Goal: Check status: Check status

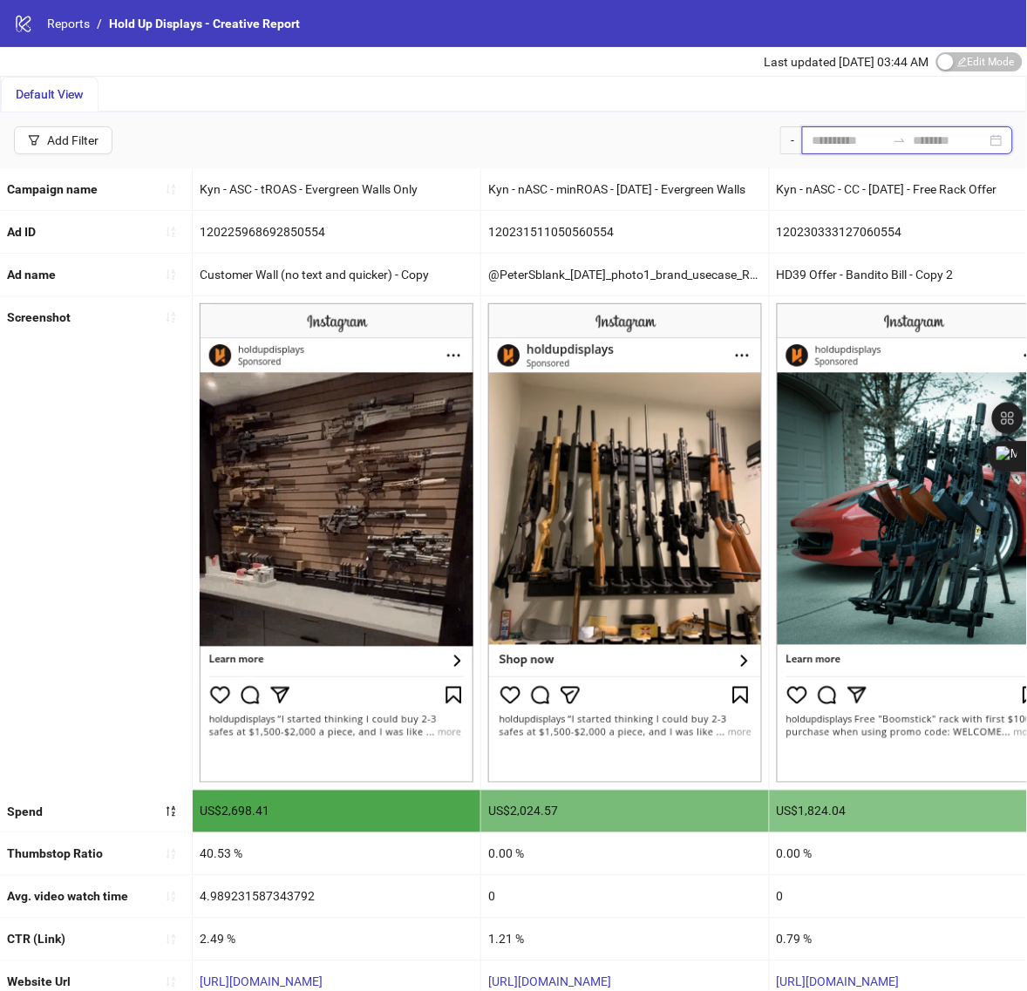
click at [813, 138] on input at bounding box center [849, 140] width 73 height 19
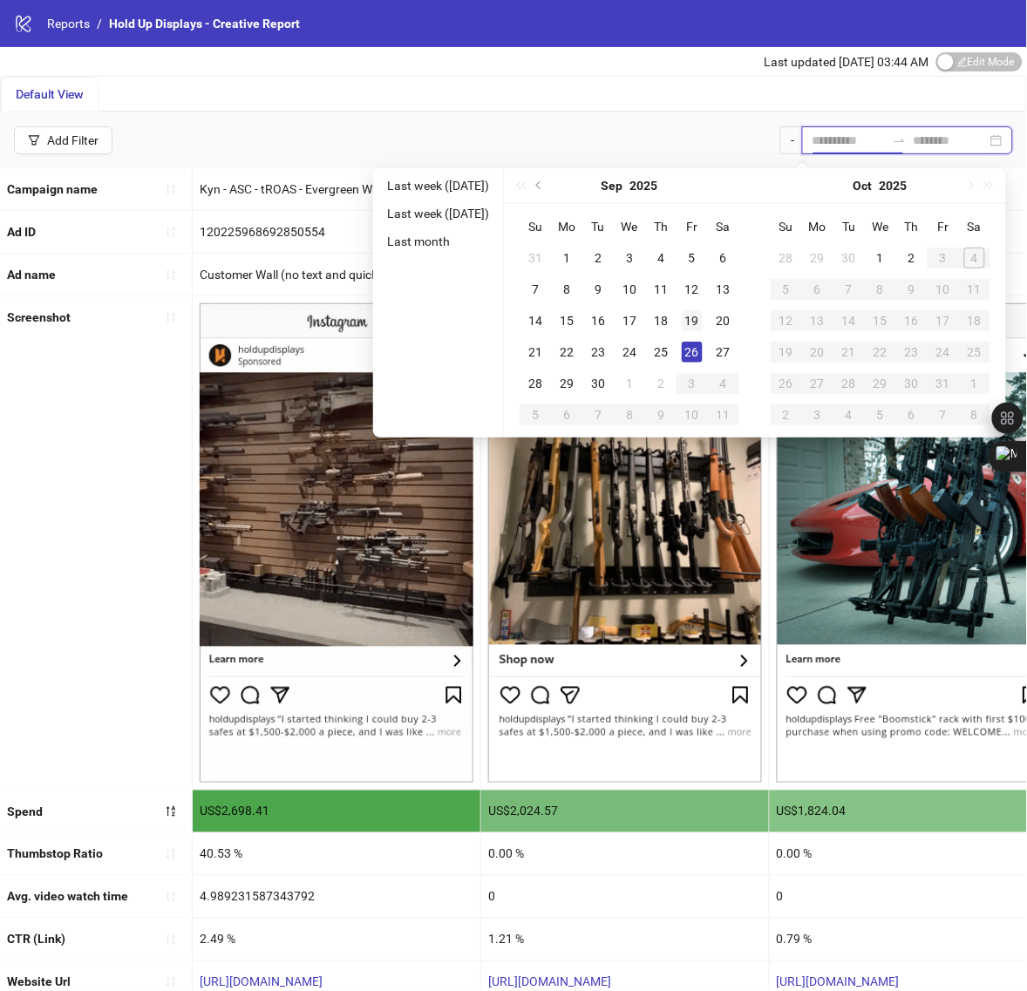
type input "**********"
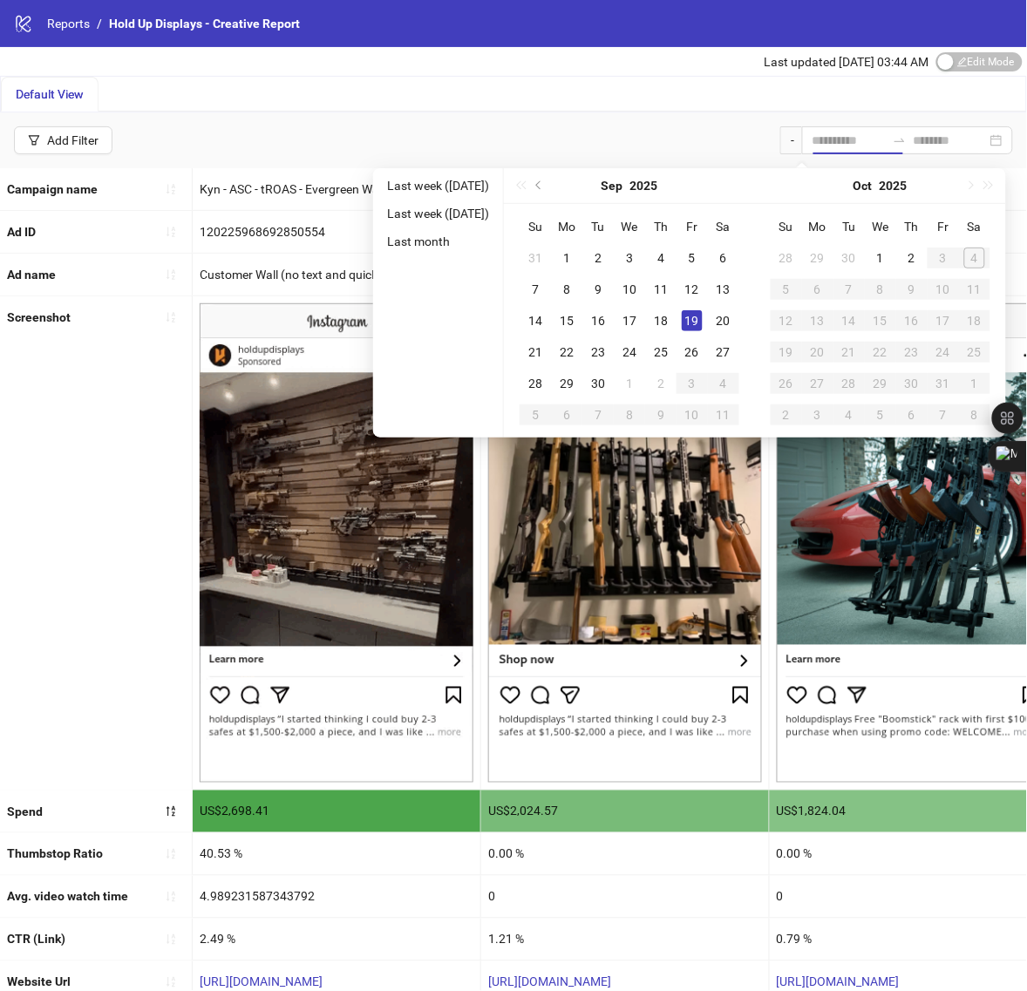
click at [703, 324] on div "19" at bounding box center [692, 320] width 21 height 21
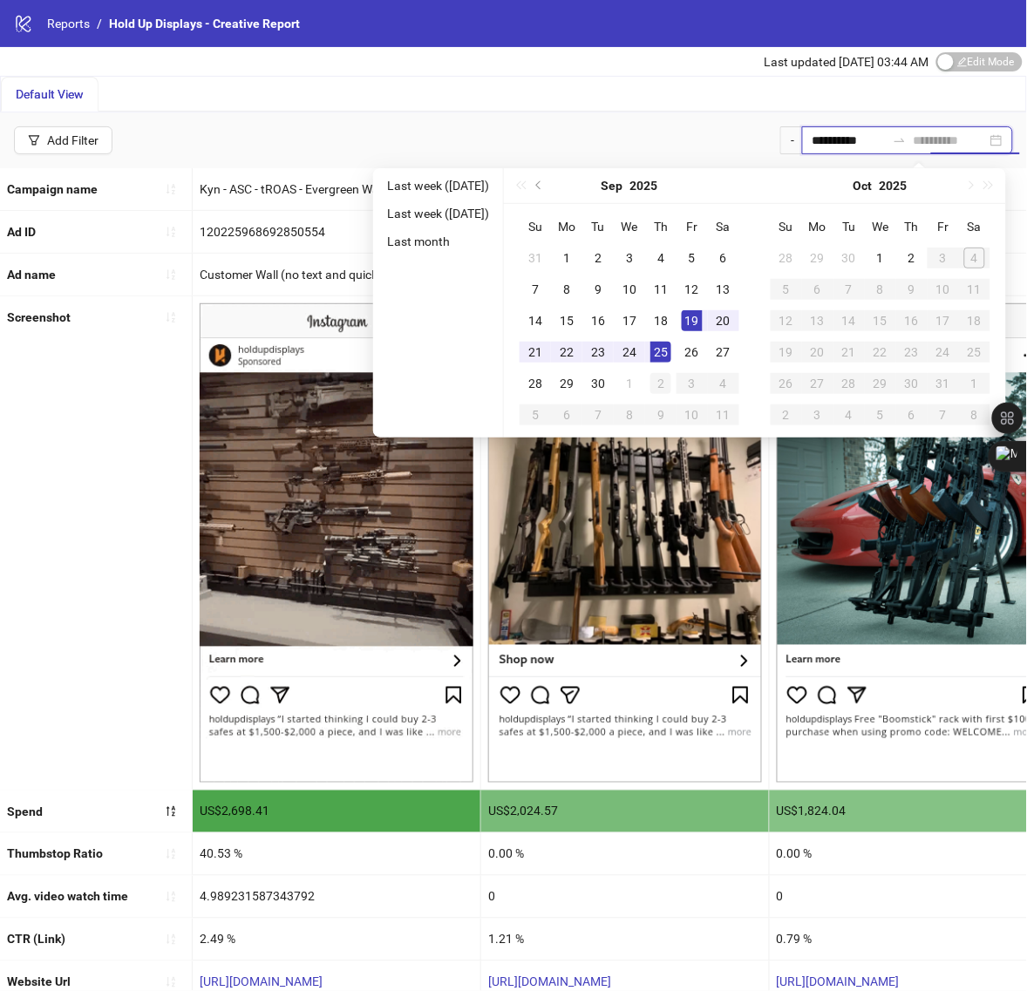
type input "**********"
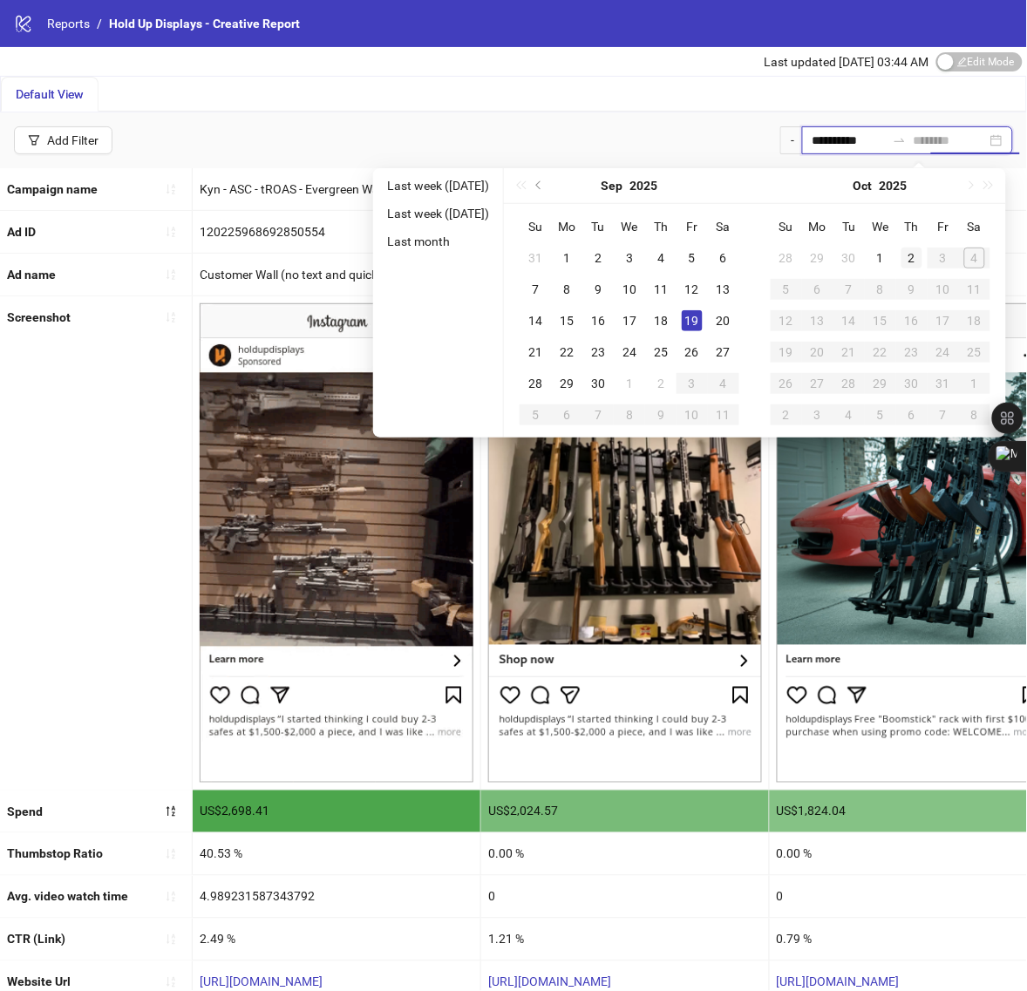
type input "**********"
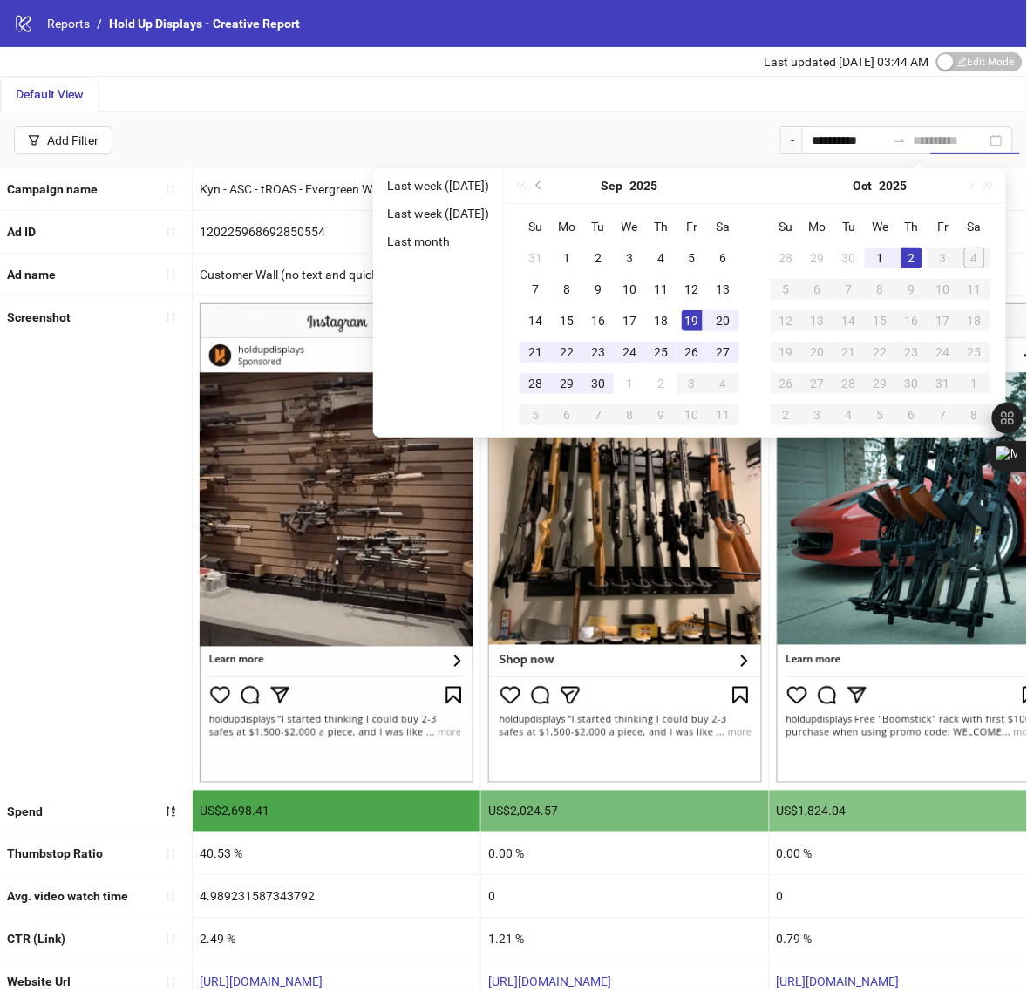
click at [922, 262] on div "2" at bounding box center [912, 258] width 21 height 21
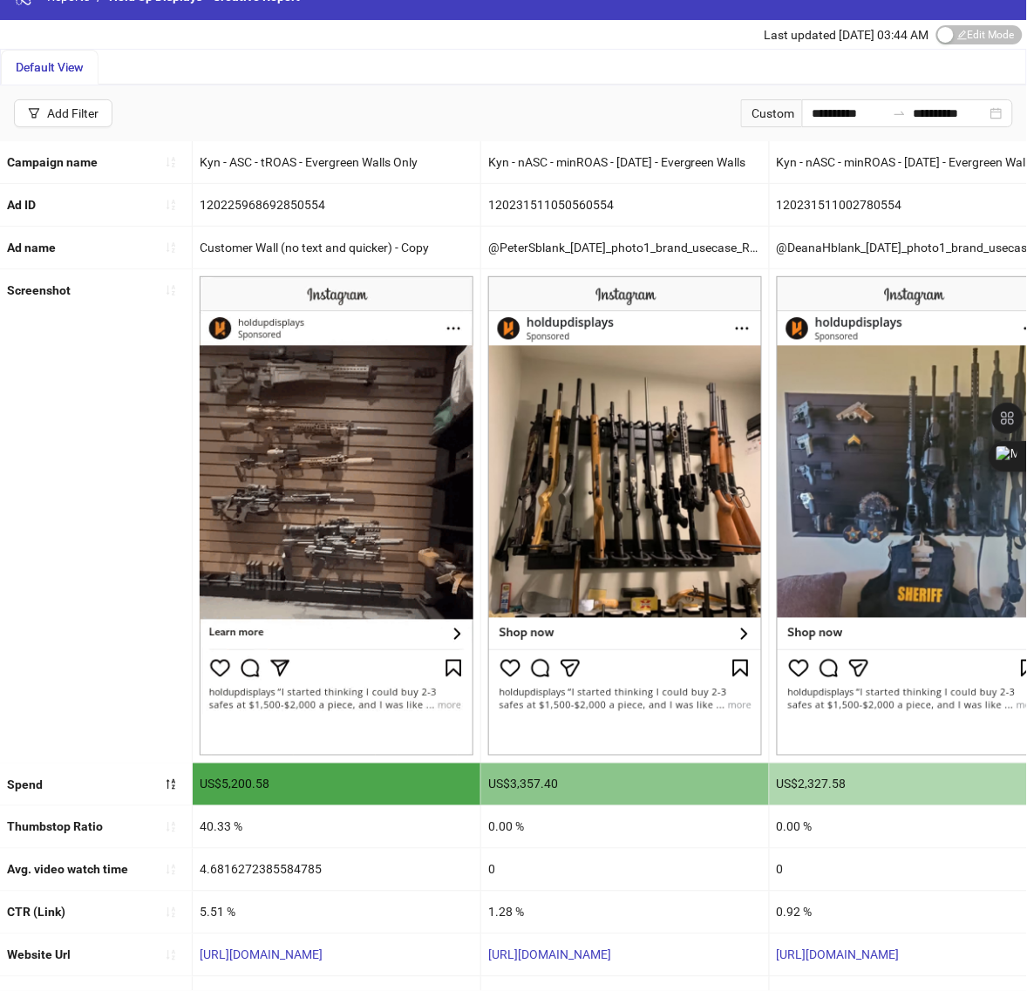
scroll to position [105, 0]
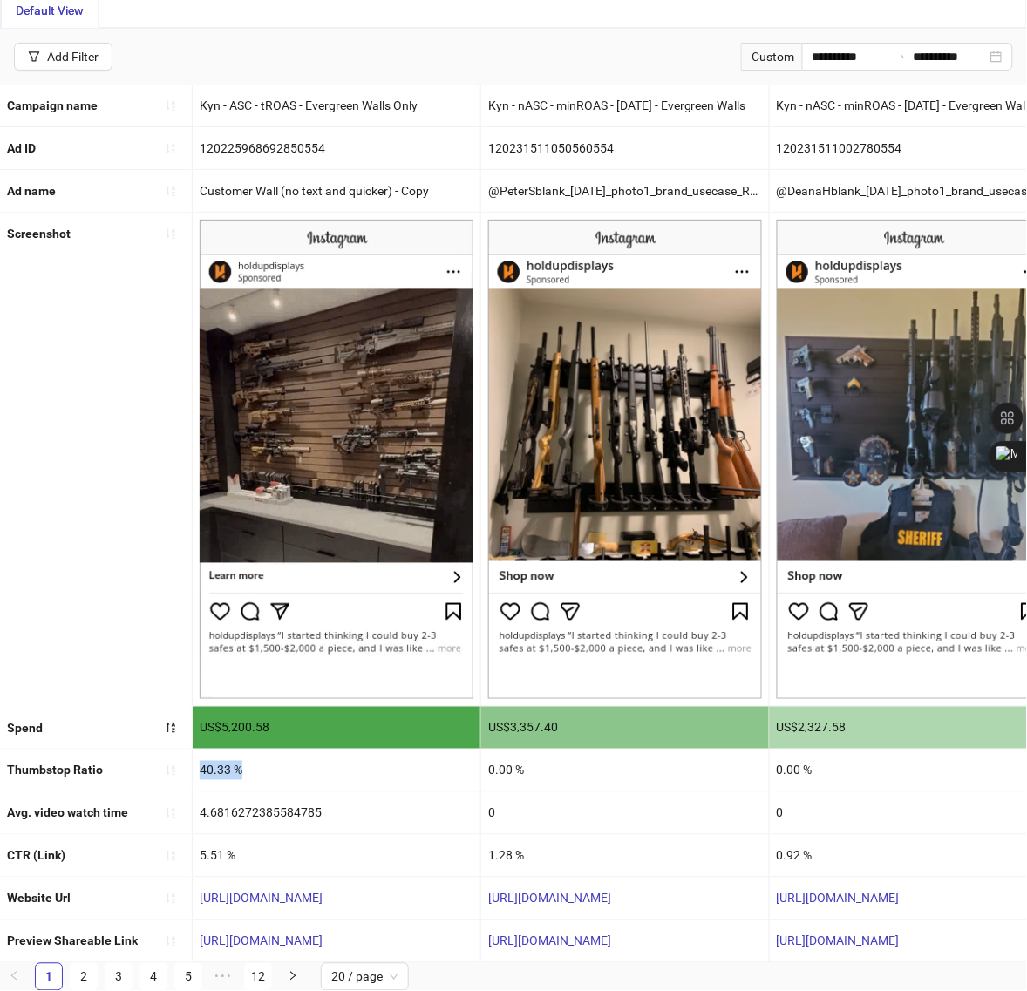
drag, startPoint x: 196, startPoint y: 755, endPoint x: 242, endPoint y: 761, distance: 46.6
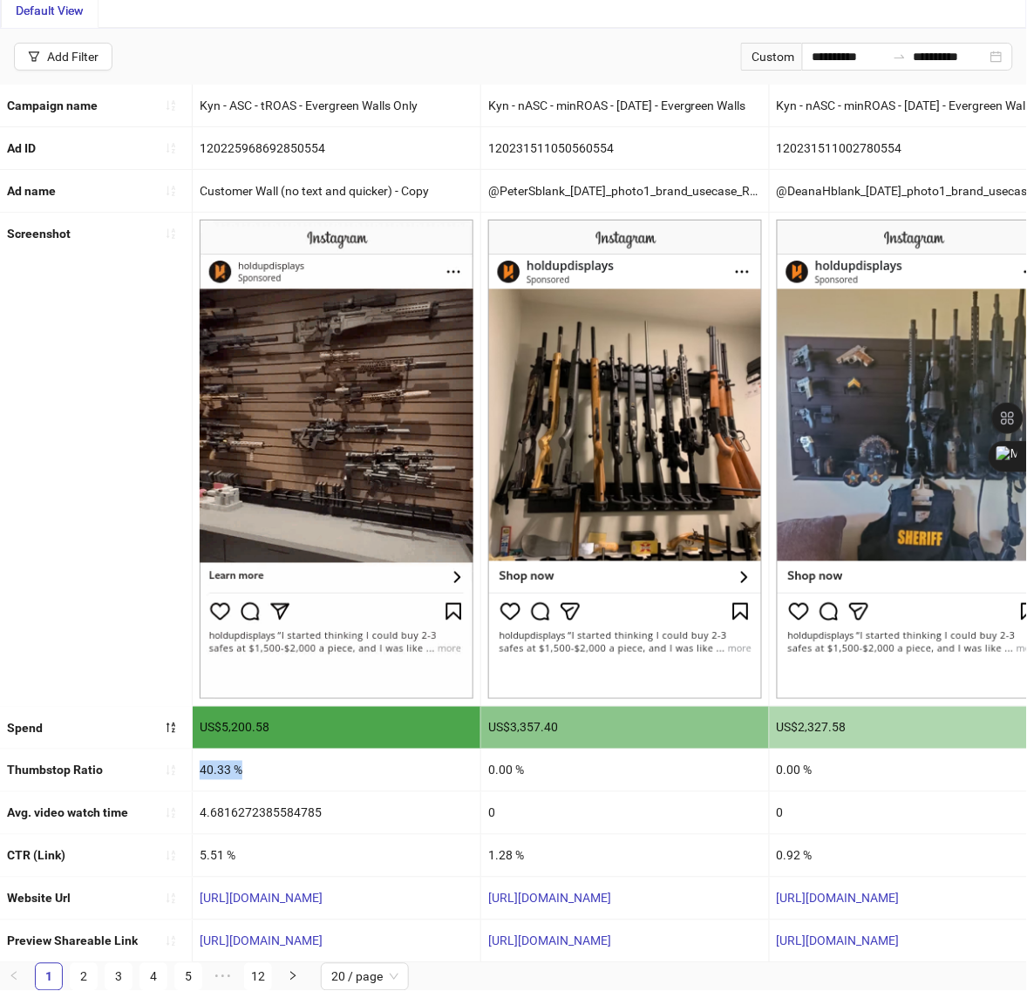
click at [242, 761] on div "40.33 %" at bounding box center [337, 771] width 288 height 42
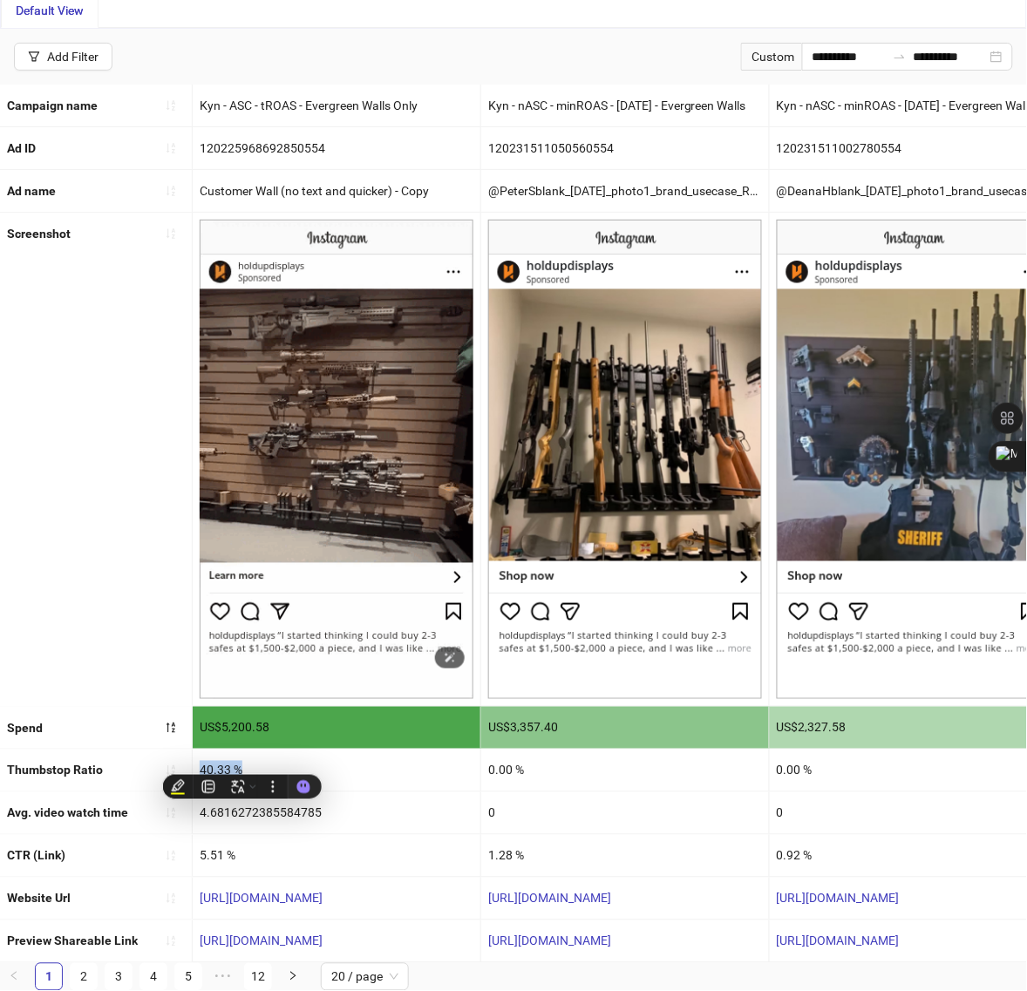
copy div "40.33 %"
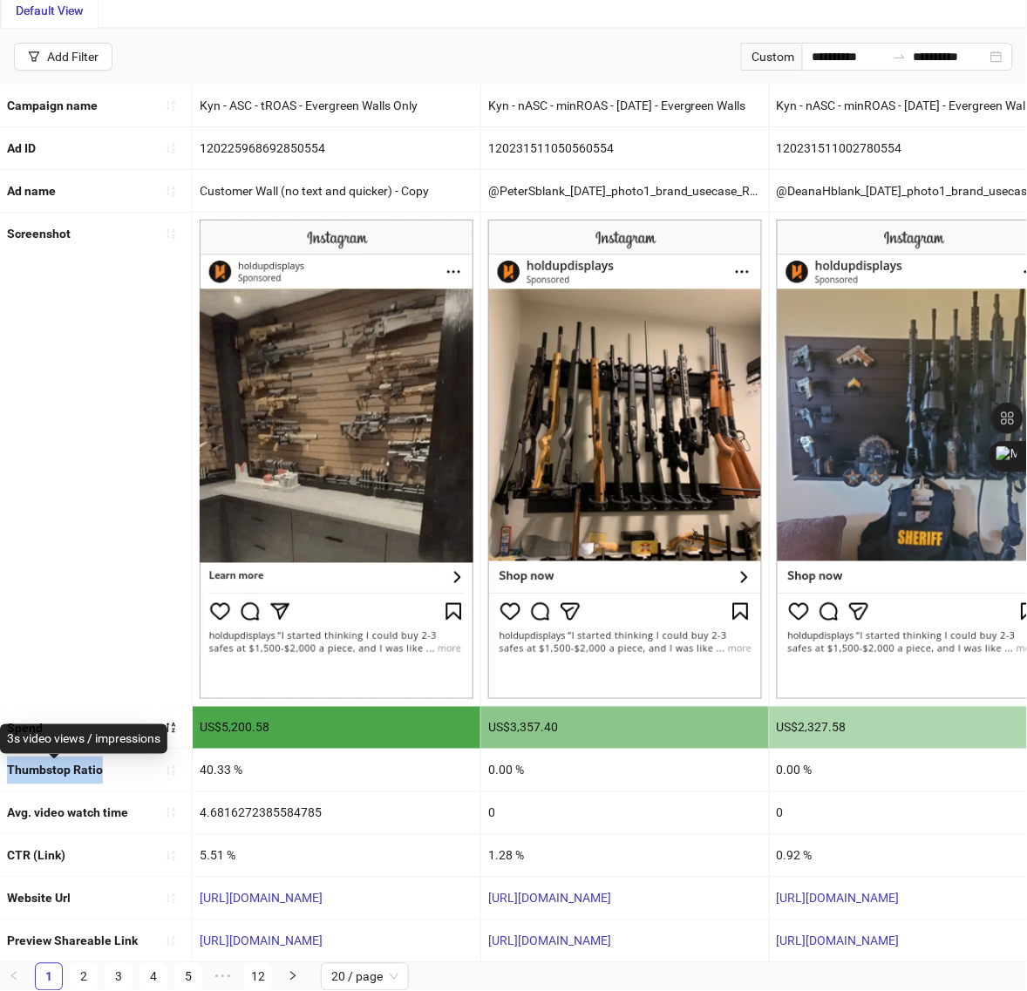
drag, startPoint x: 10, startPoint y: 750, endPoint x: 100, endPoint y: 746, distance: 90.7
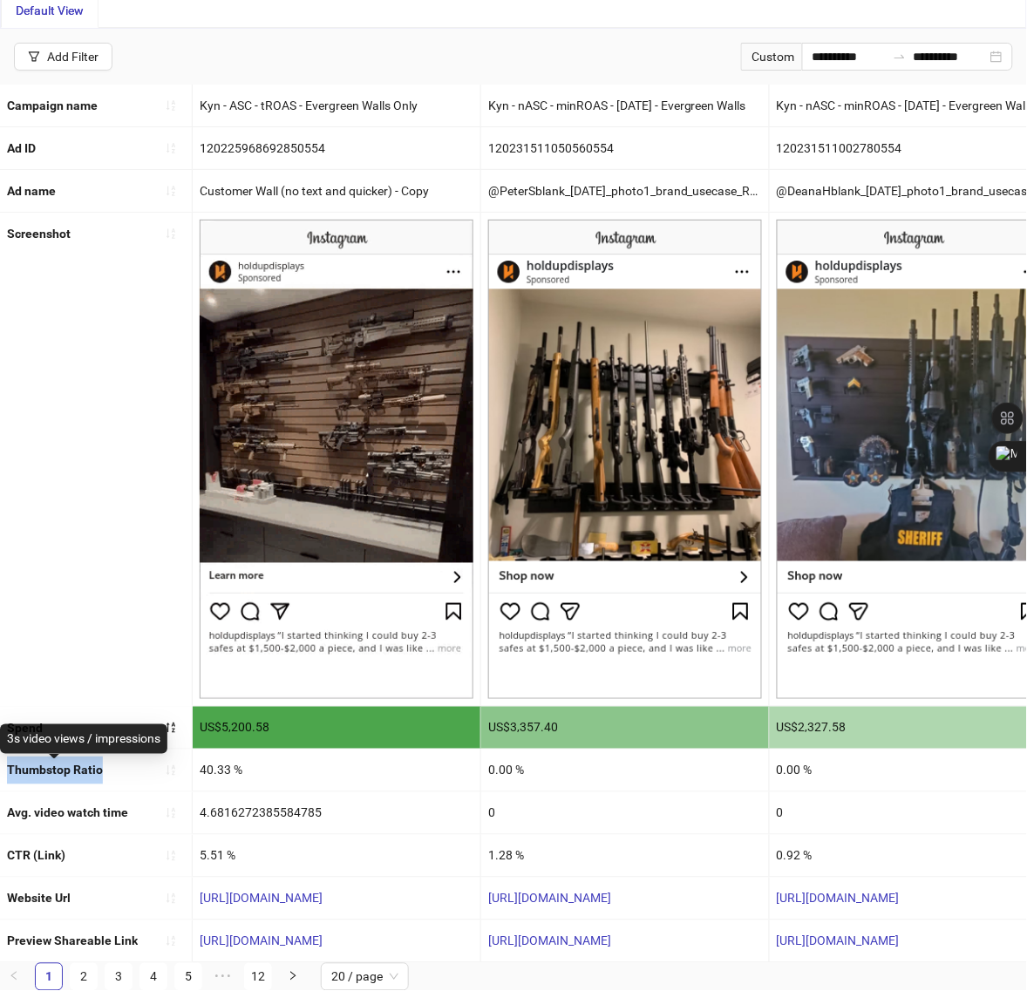
click at [100, 764] on b "Thumbstop Ratio" at bounding box center [55, 771] width 96 height 14
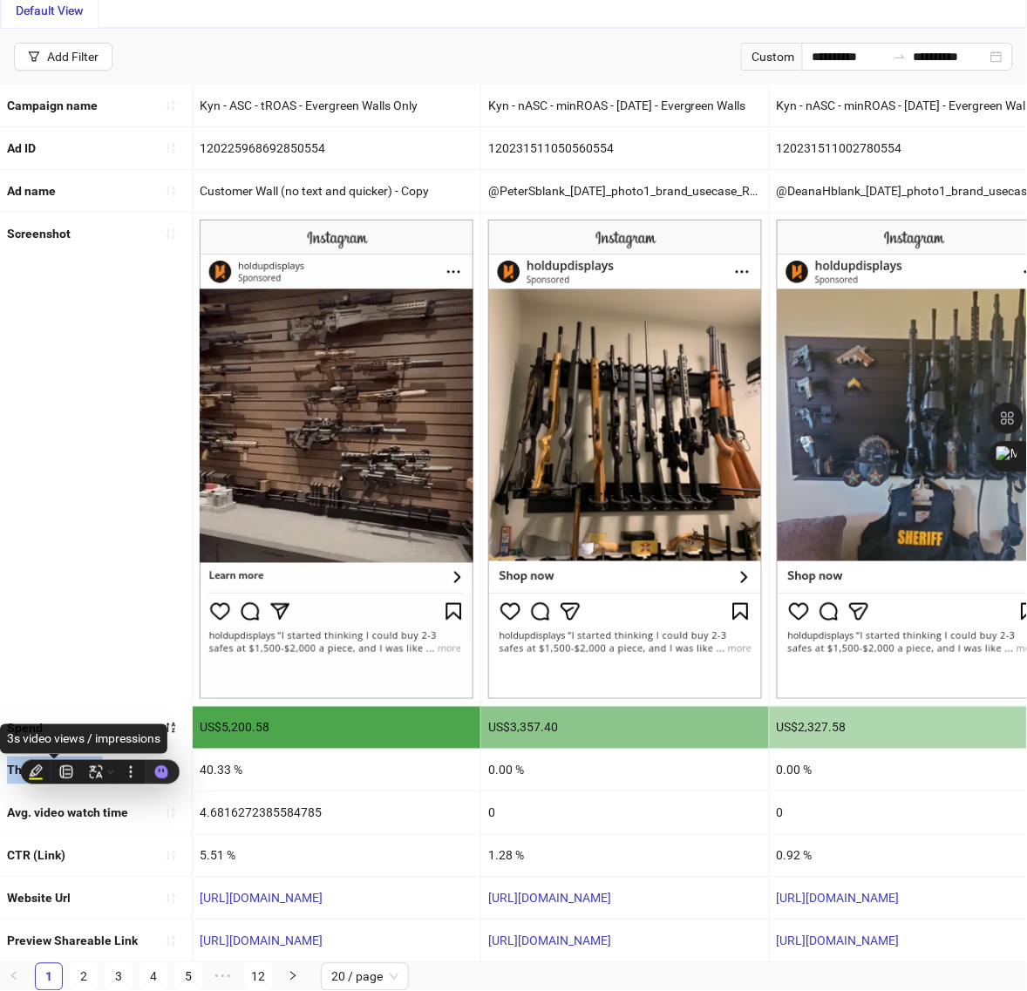
copy b "Thumbstop Ratio"
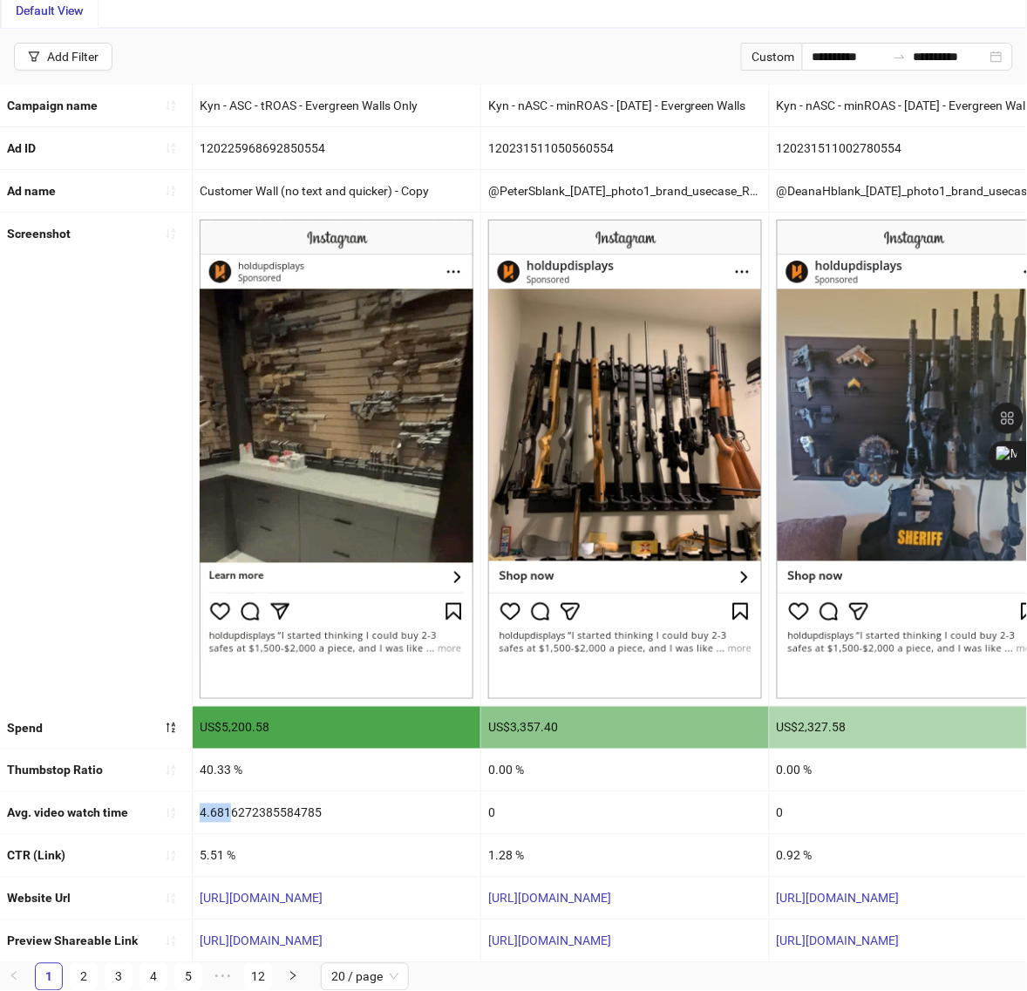
drag, startPoint x: 201, startPoint y: 799, endPoint x: 233, endPoint y: 800, distance: 31.4
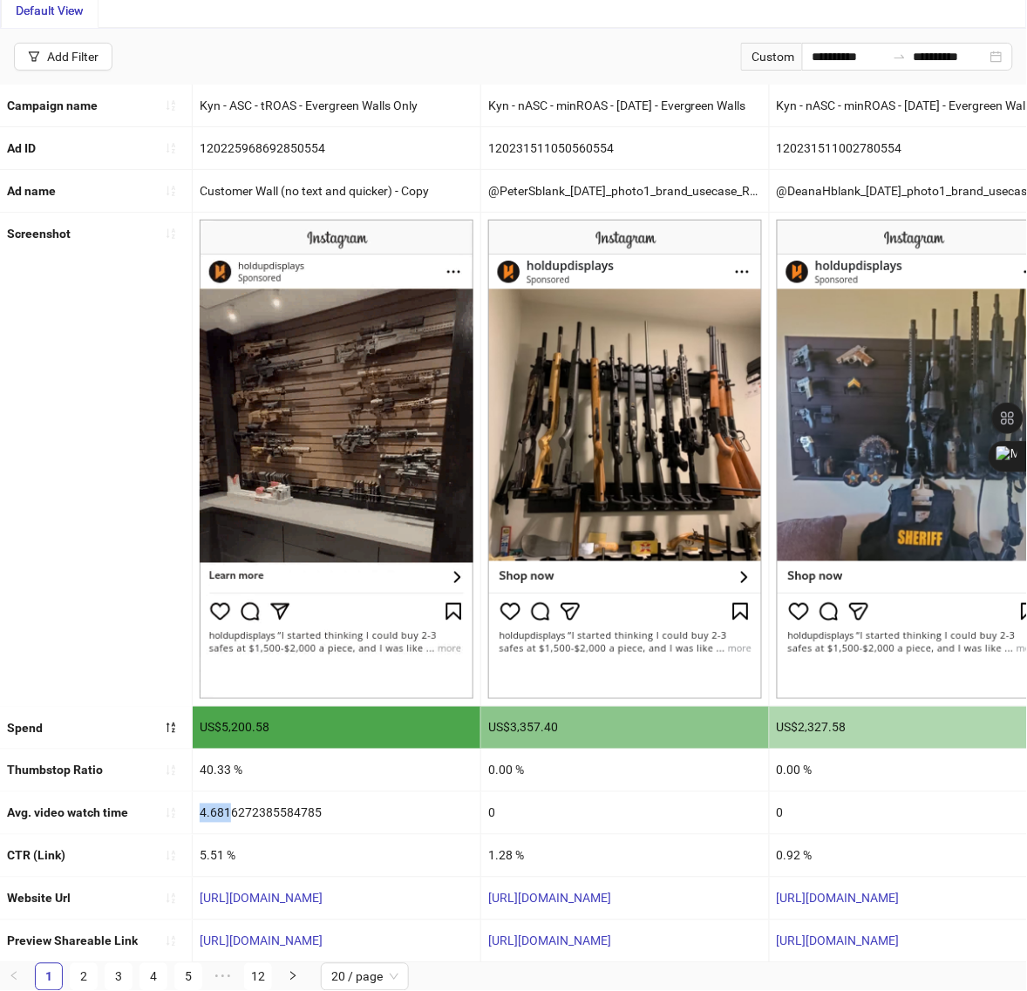
click at [233, 800] on div "4.6816272385584785" at bounding box center [337, 814] width 288 height 42
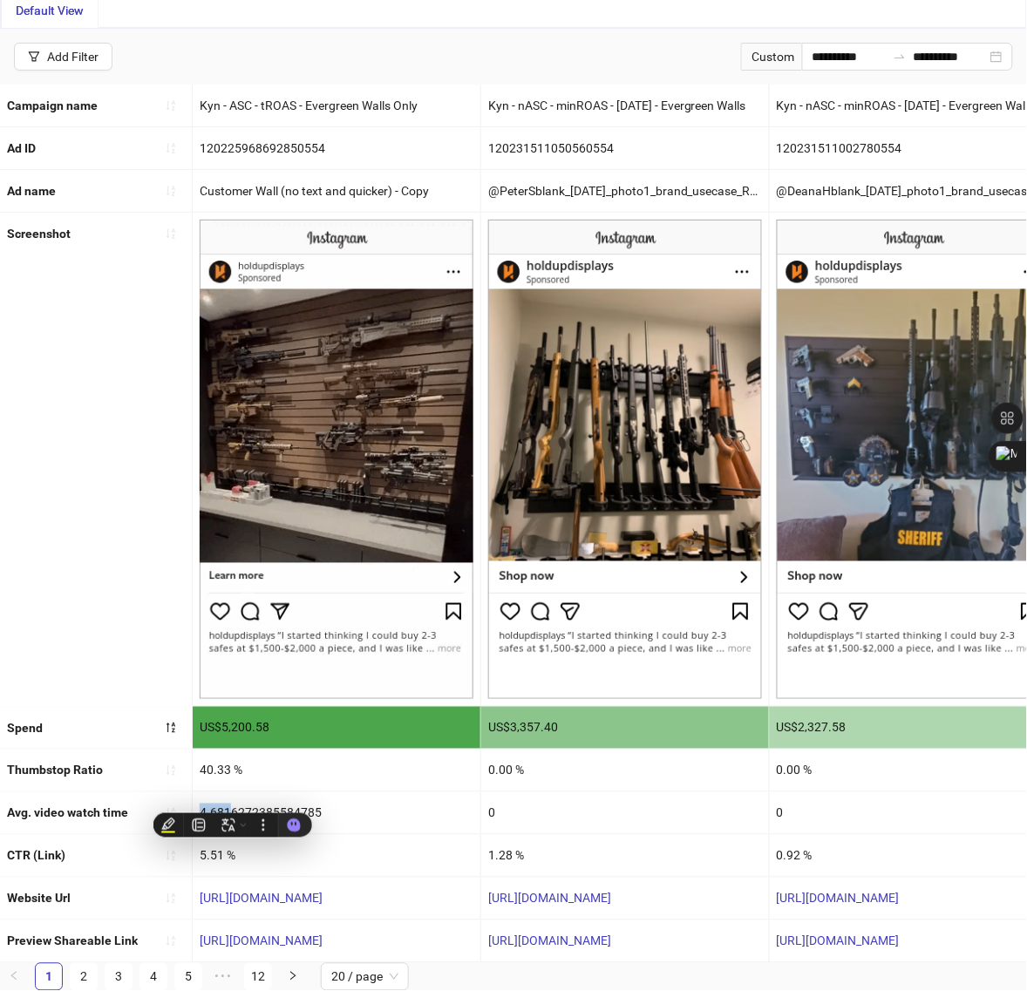
copy div "4.681"
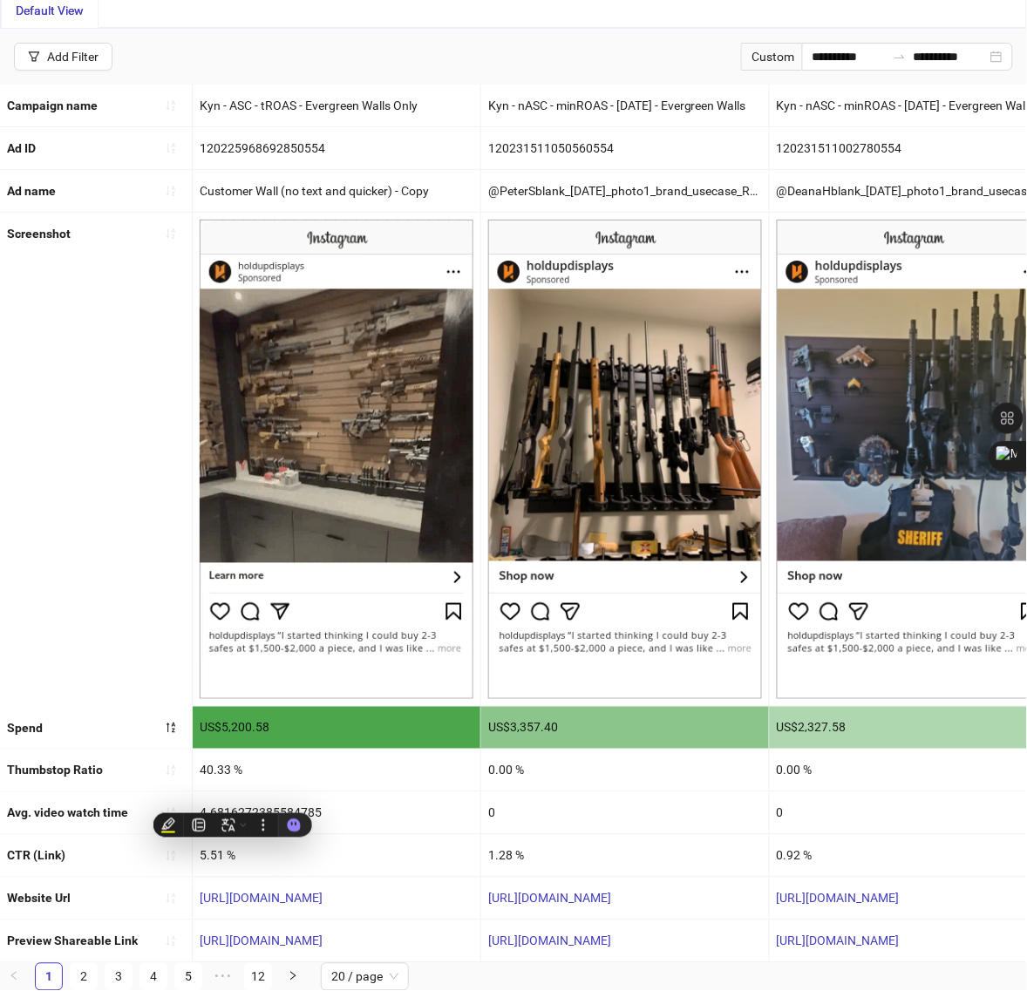
click at [417, 838] on div "5.51 %" at bounding box center [337, 856] width 288 height 42
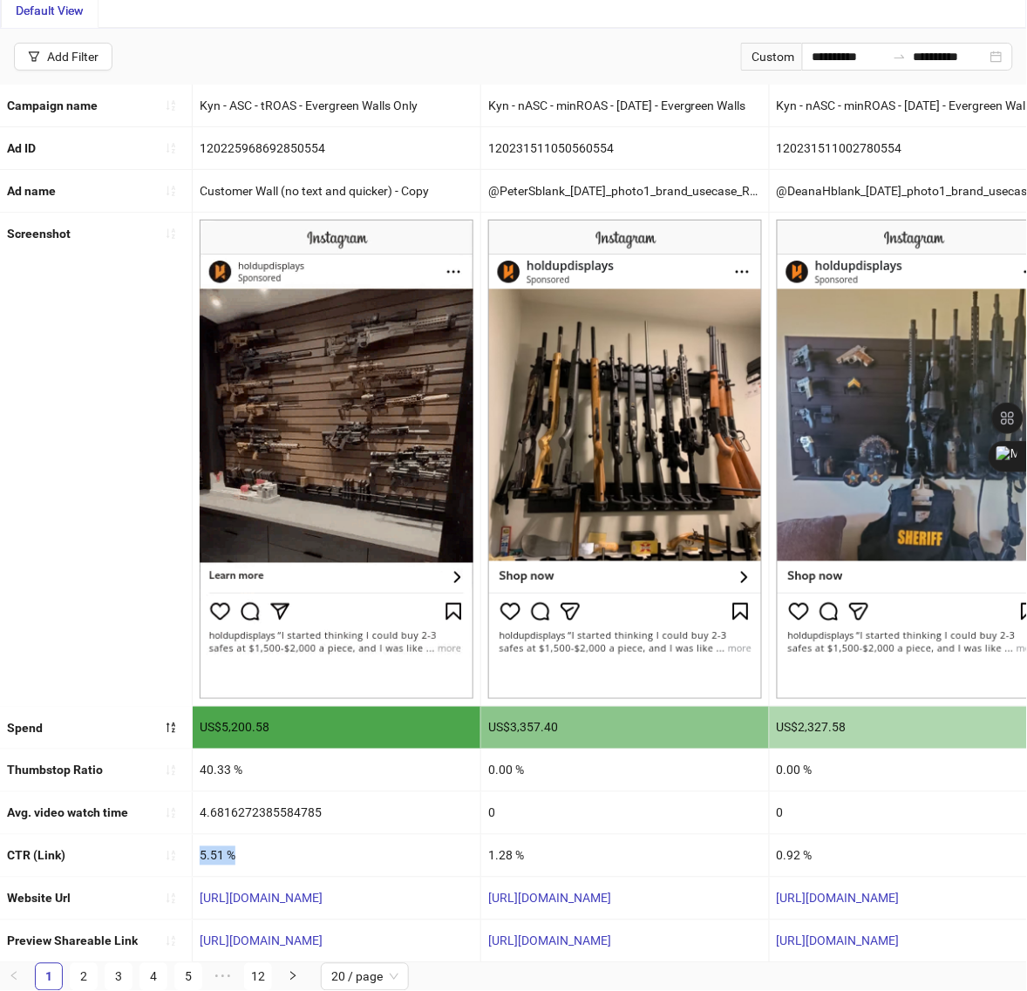
drag, startPoint x: 198, startPoint y: 838, endPoint x: 242, endPoint y: 841, distance: 44.6
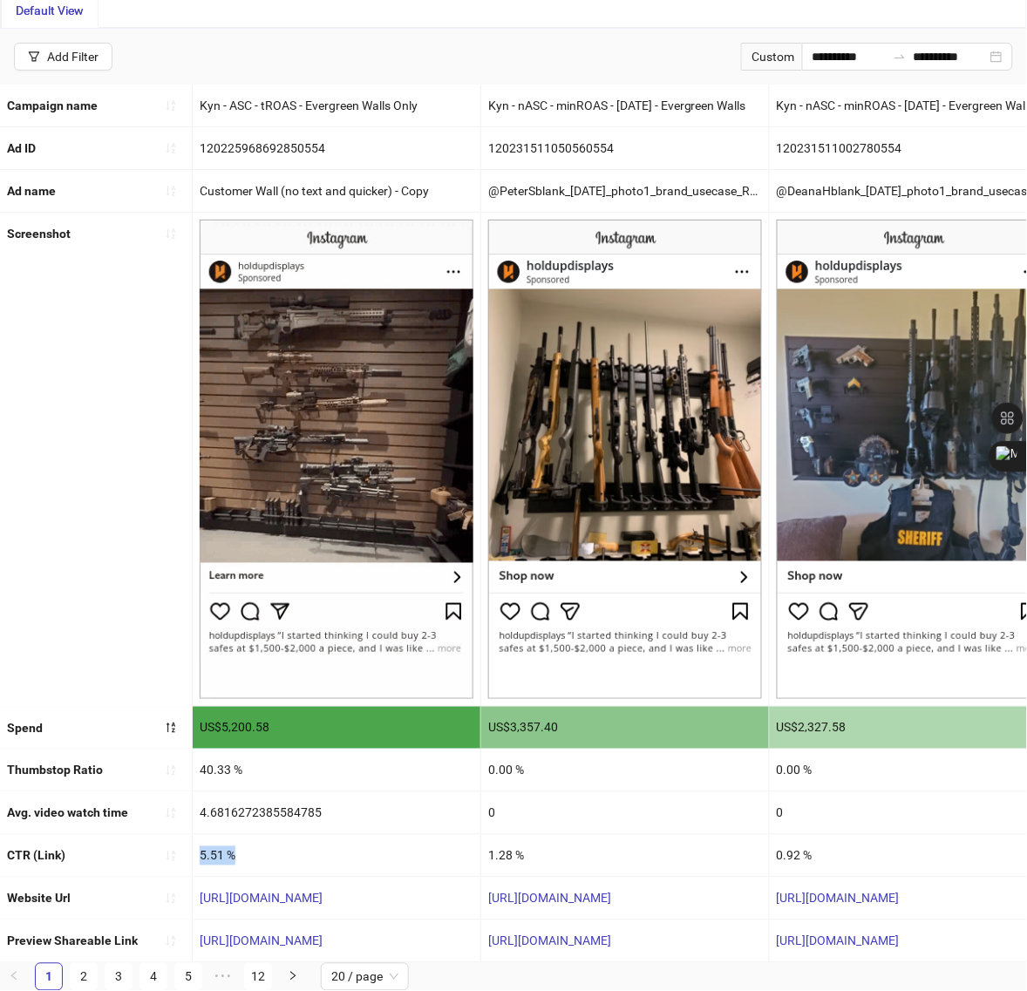
click at [242, 841] on div "5.51 %" at bounding box center [337, 856] width 288 height 42
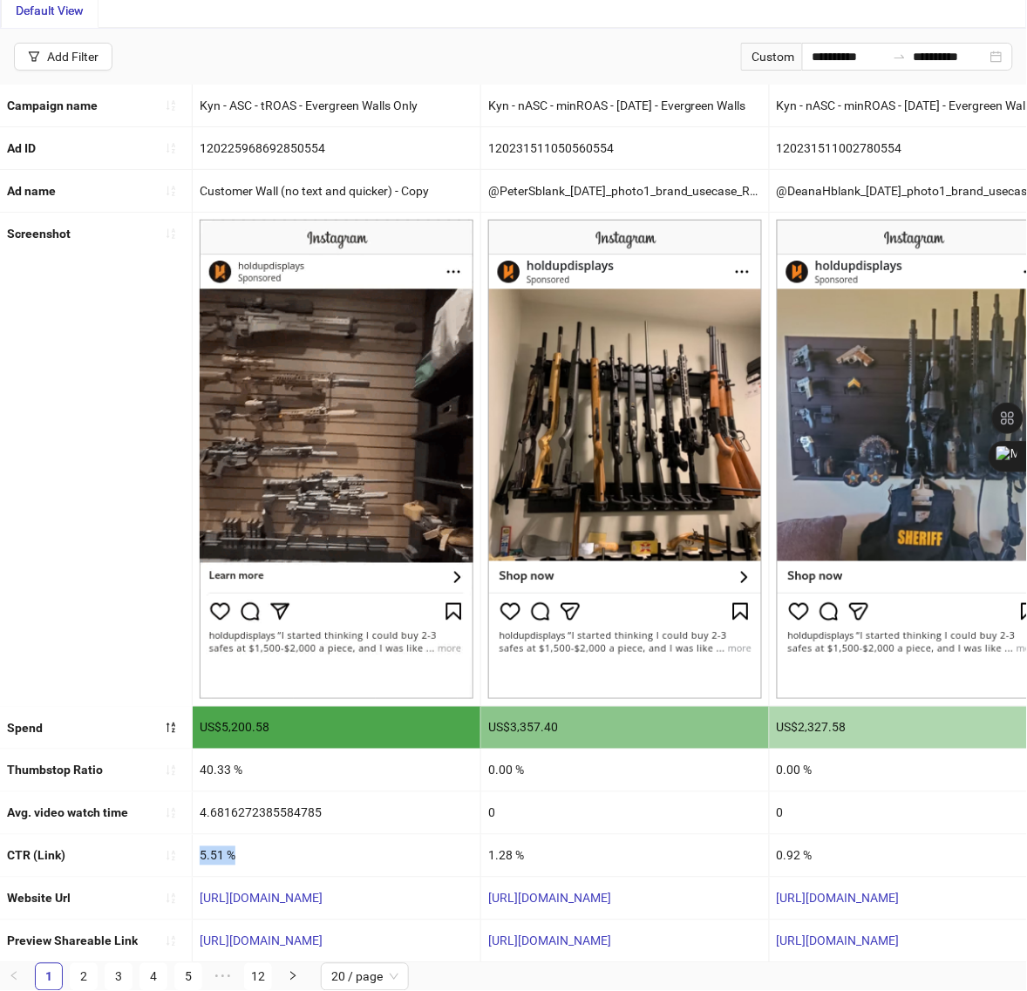
copy div "5.51 %"
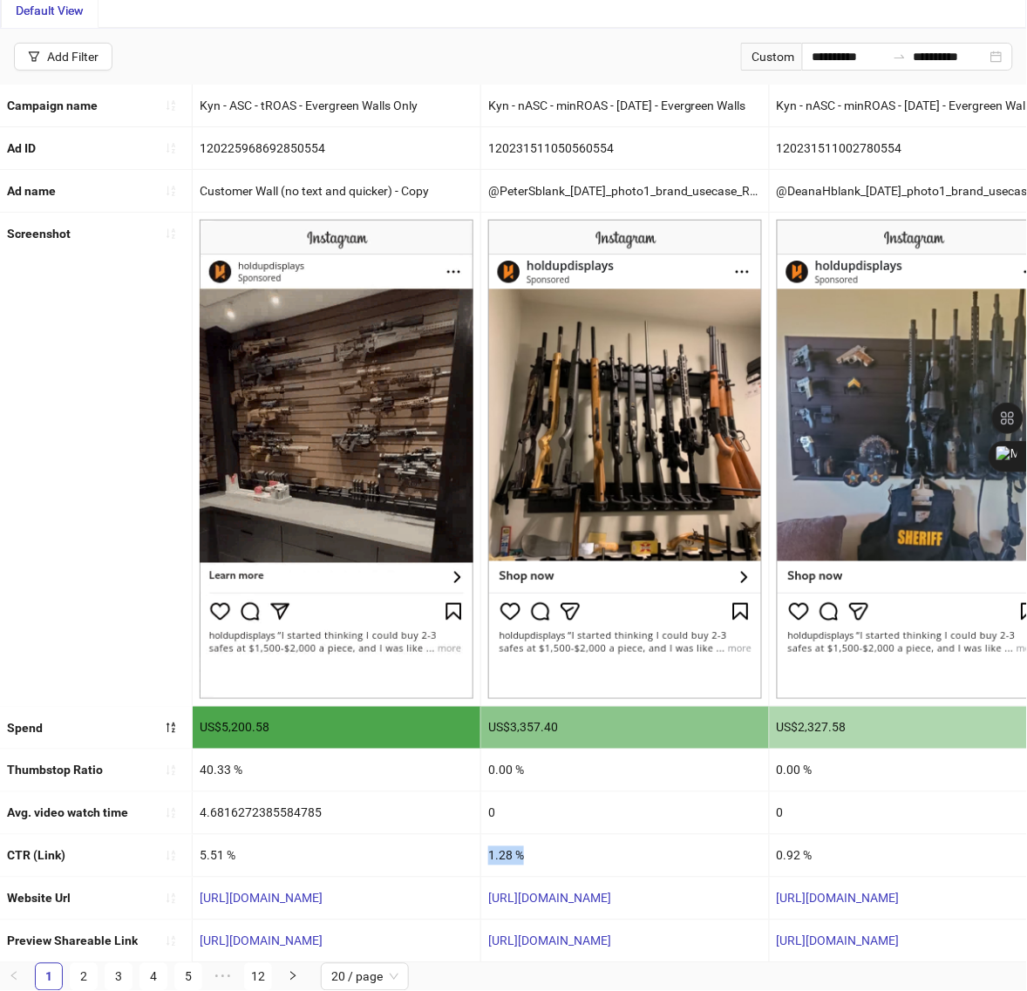
drag, startPoint x: 489, startPoint y: 840, endPoint x: 521, endPoint y: 841, distance: 32.3
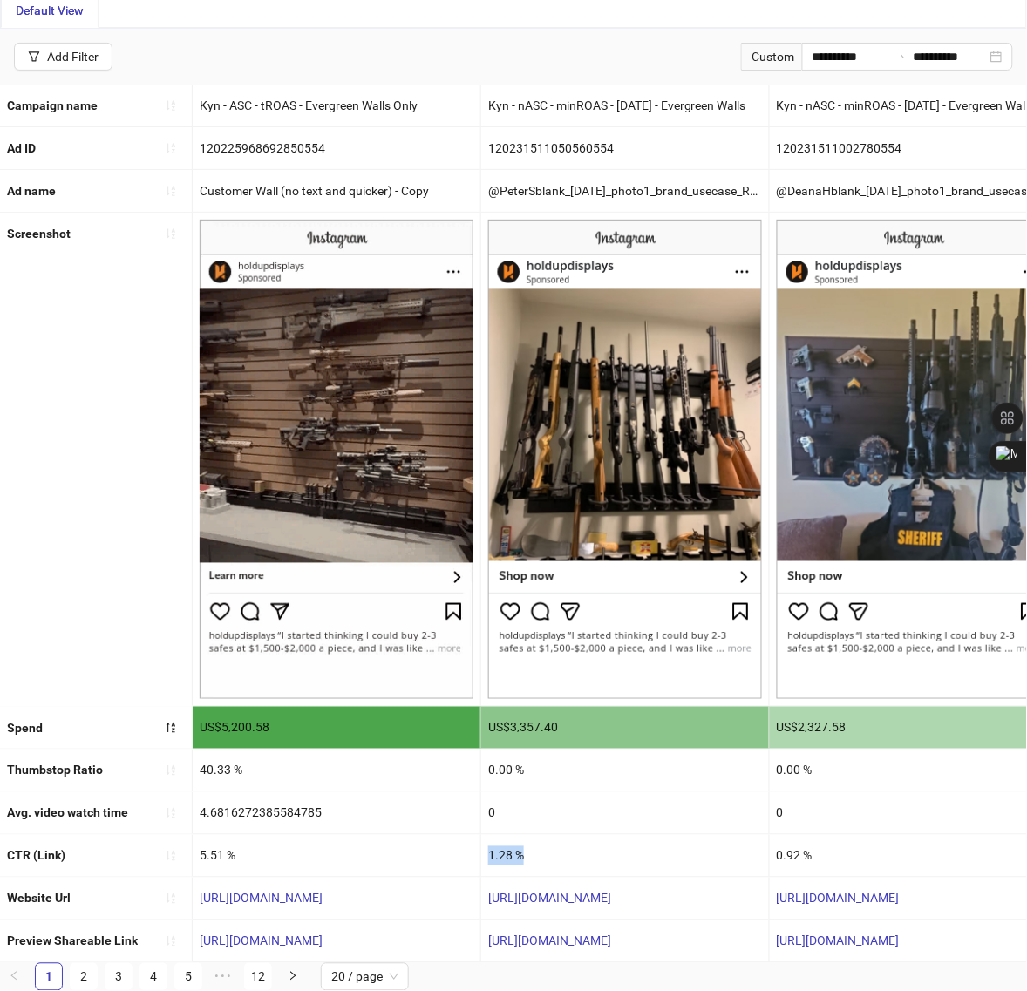
click at [521, 841] on div "1.28 %" at bounding box center [625, 856] width 288 height 42
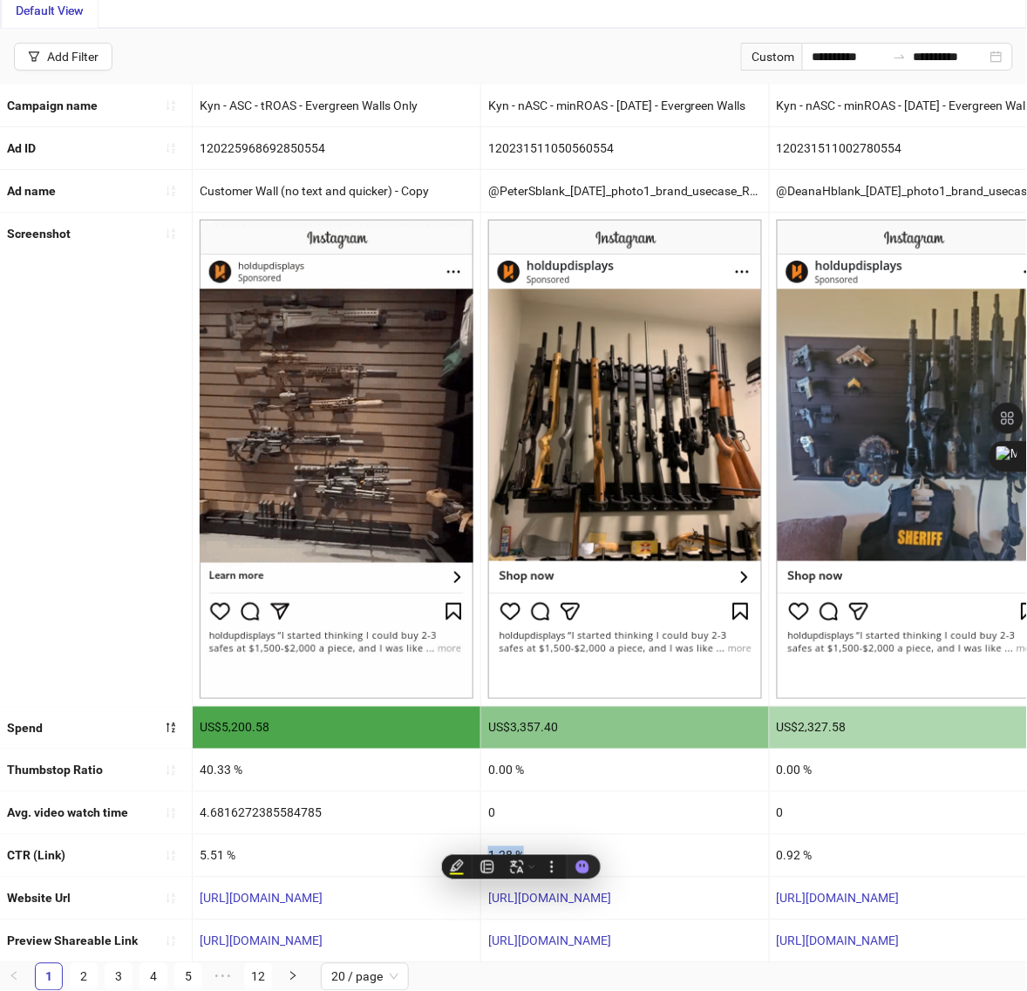
copy div "1.28 %"
